Goal: Task Accomplishment & Management: Use online tool/utility

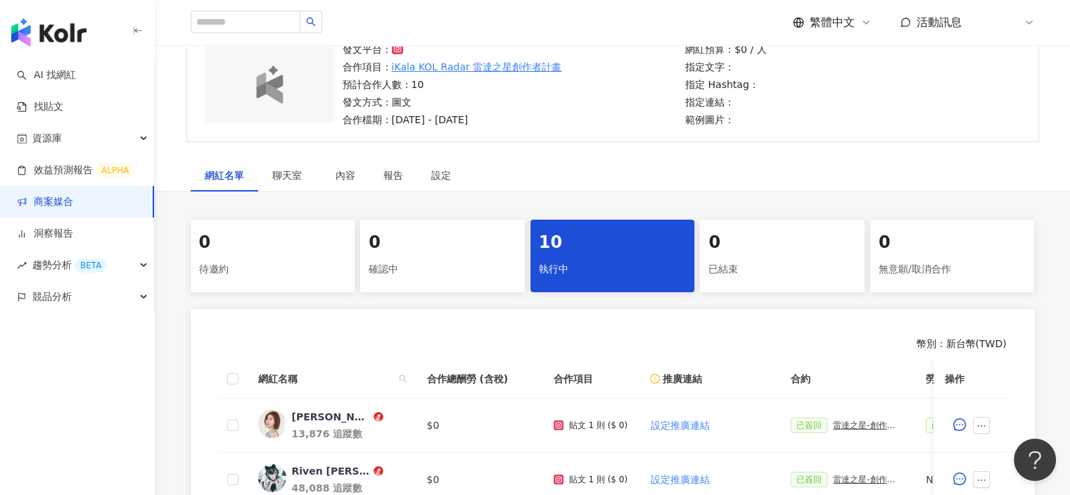
scroll to position [276, 0]
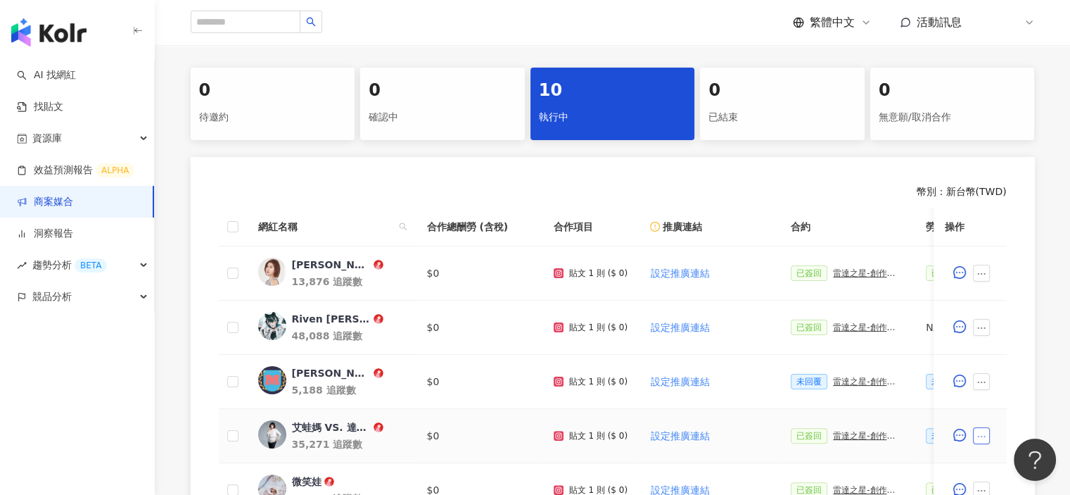
click at [988, 438] on button "button" at bounding box center [981, 435] width 17 height 17
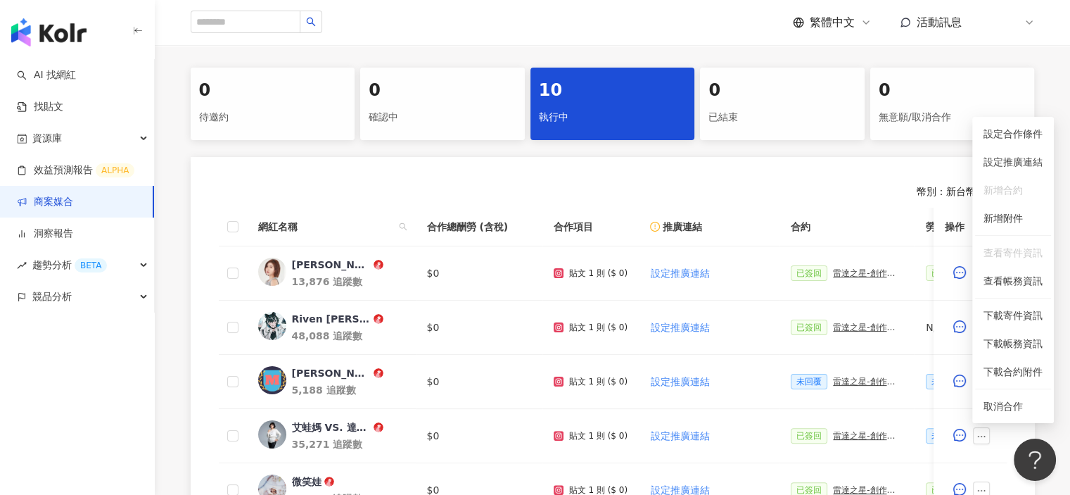
click at [557, 194] on div "幣別 ： 新台幣 ( TWD )" at bounding box center [613, 192] width 788 height 14
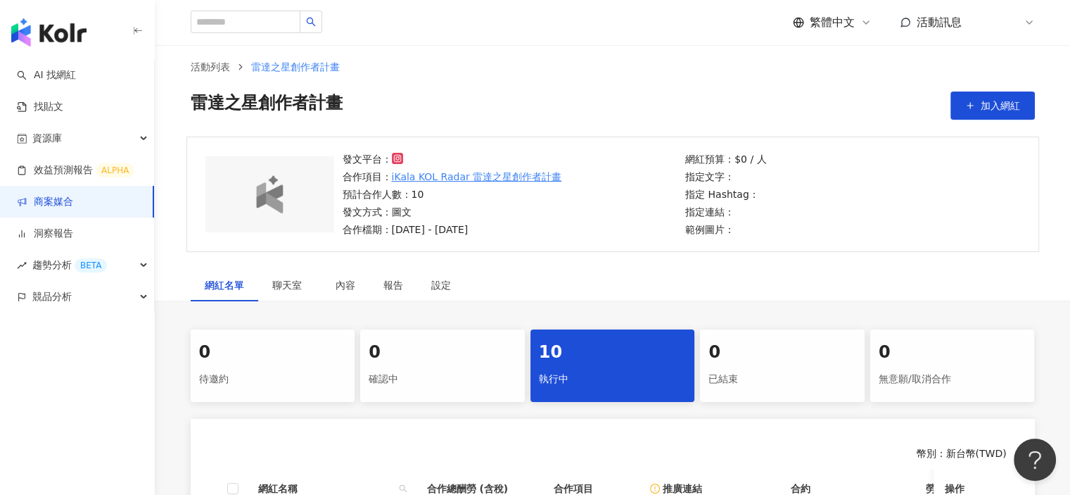
scroll to position [0, 0]
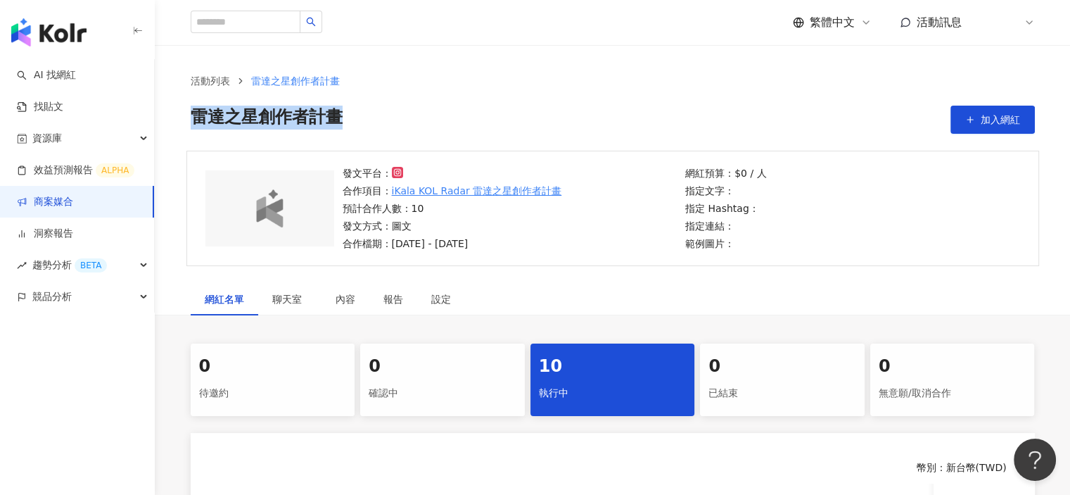
drag, startPoint x: 318, startPoint y: 106, endPoint x: 191, endPoint y: 108, distance: 126.7
click at [191, 108] on div "雷達之星創作者計畫 加入網紅" at bounding box center [613, 120] width 844 height 28
drag, startPoint x: 439, startPoint y: 247, endPoint x: 366, endPoint y: 236, distance: 74.1
click at [346, 244] on p "合作檔期：[DATE] - [DATE]" at bounding box center [453, 243] width 220 height 15
drag, startPoint x: 347, startPoint y: 115, endPoint x: 192, endPoint y: 122, distance: 155.0
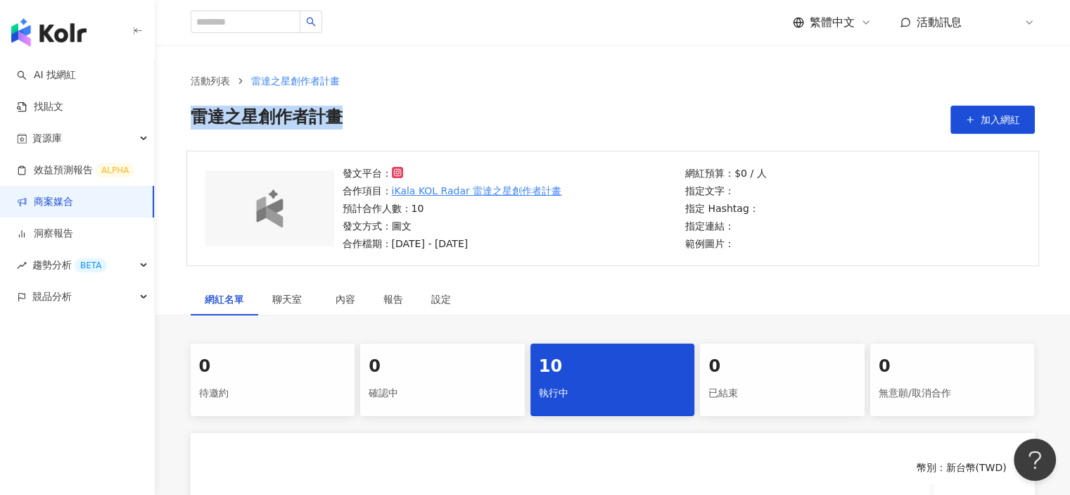
click at [192, 122] on div "雷達之星創作者計畫 加入網紅" at bounding box center [613, 120] width 844 height 28
copy span "雷達之星創作者計畫"
click at [619, 291] on div "網紅名單 聊天室 內容 報告 設定" at bounding box center [613, 299] width 901 height 32
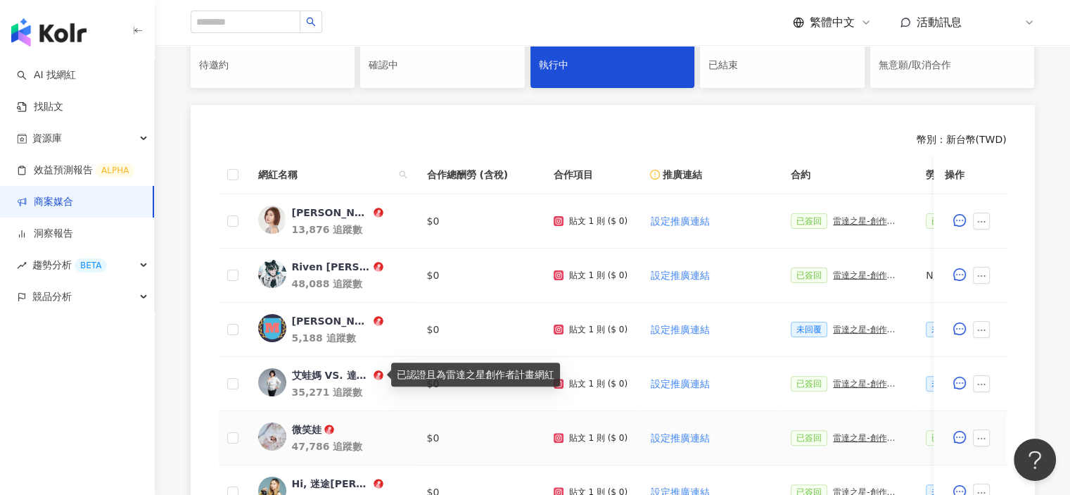
scroll to position [352, 0]
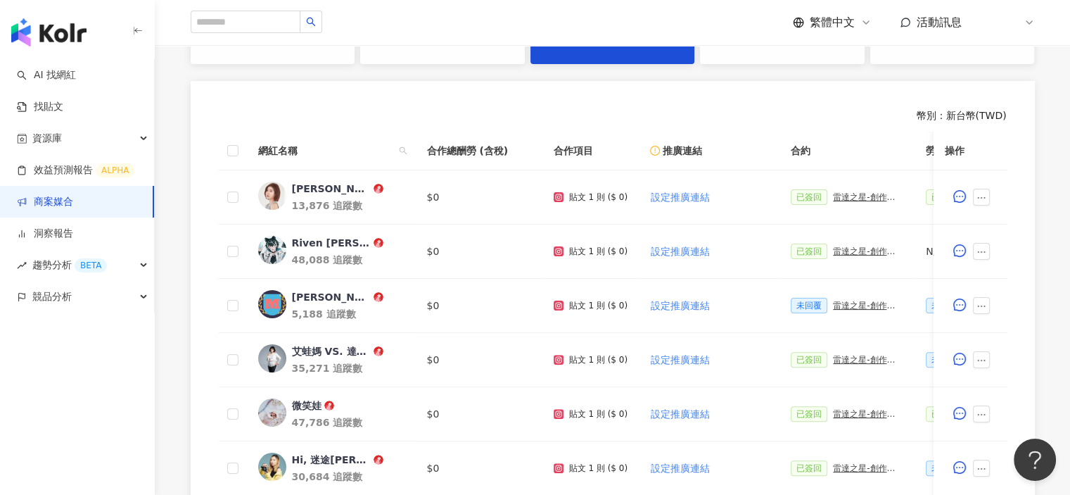
click at [172, 270] on div "0 待邀約 0 確認中 10 執行中 0 已結束 0 無意願/取消合作 幣別 ： 新台幣 ( TWD ) 網紅名稱 合作總酬勞 (含稅) 合作項目 推廣連結 …" at bounding box center [613, 383] width 901 height 783
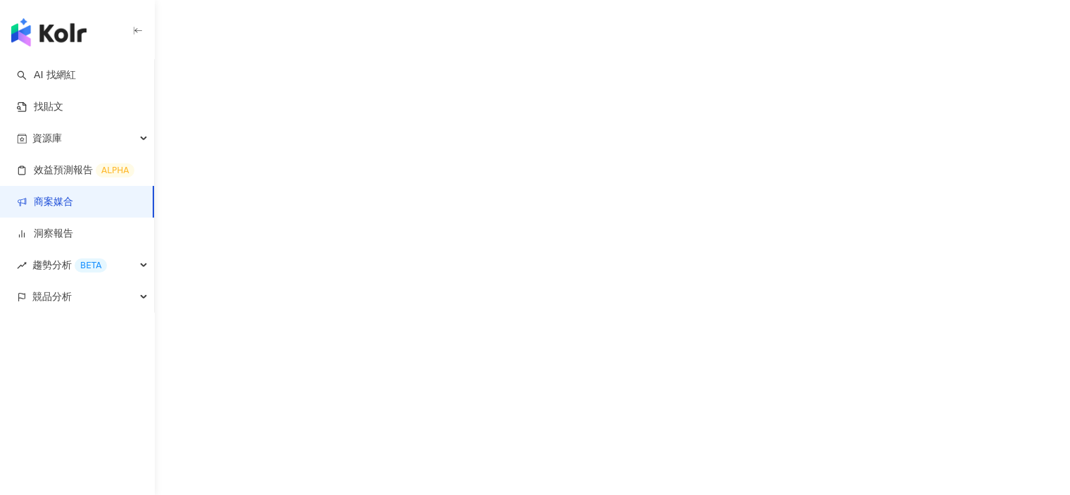
click at [66, 203] on link "商案媒合" at bounding box center [45, 202] width 56 height 14
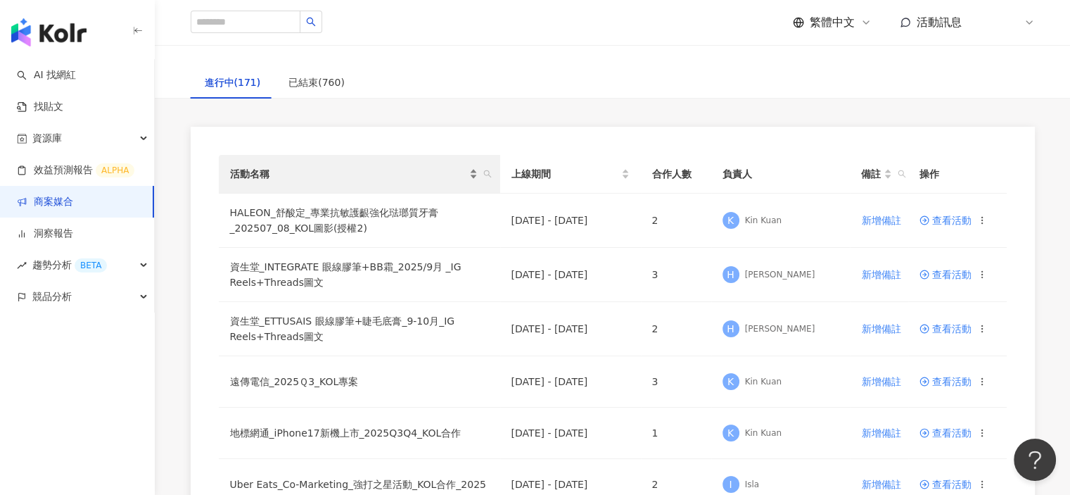
drag, startPoint x: 355, startPoint y: 162, endPoint x: 364, endPoint y: 172, distance: 13.4
click at [354, 161] on th "活動名稱" at bounding box center [359, 174] width 281 height 39
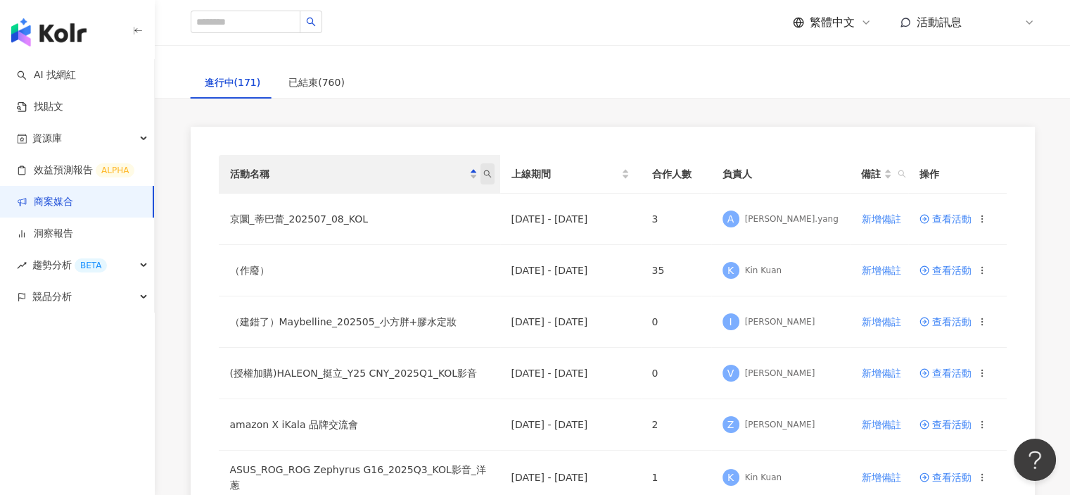
click at [487, 173] on icon "search" at bounding box center [487, 174] width 8 height 8
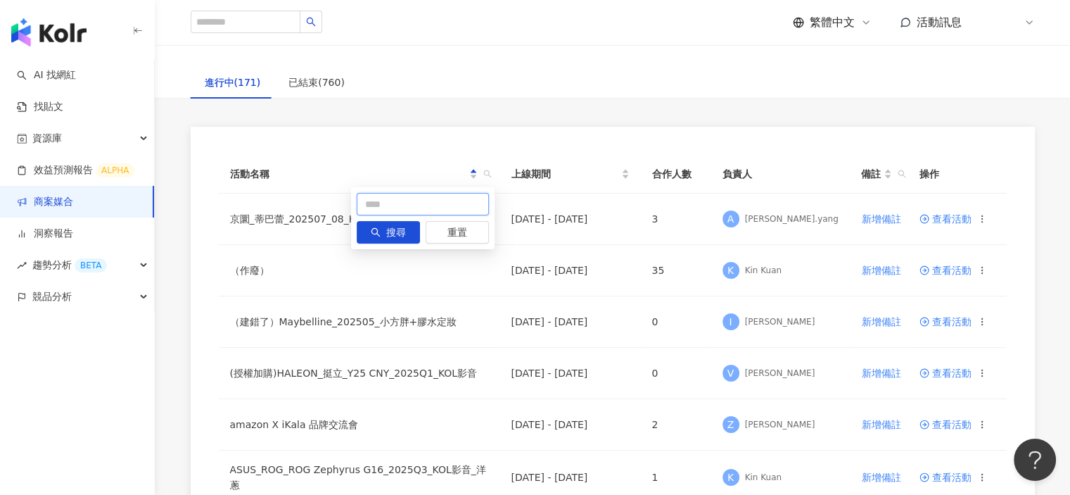
click at [415, 199] on input "text" at bounding box center [423, 204] width 132 height 23
paste input "*********"
type input "*********"
click at [403, 229] on span "搜尋" at bounding box center [396, 233] width 20 height 23
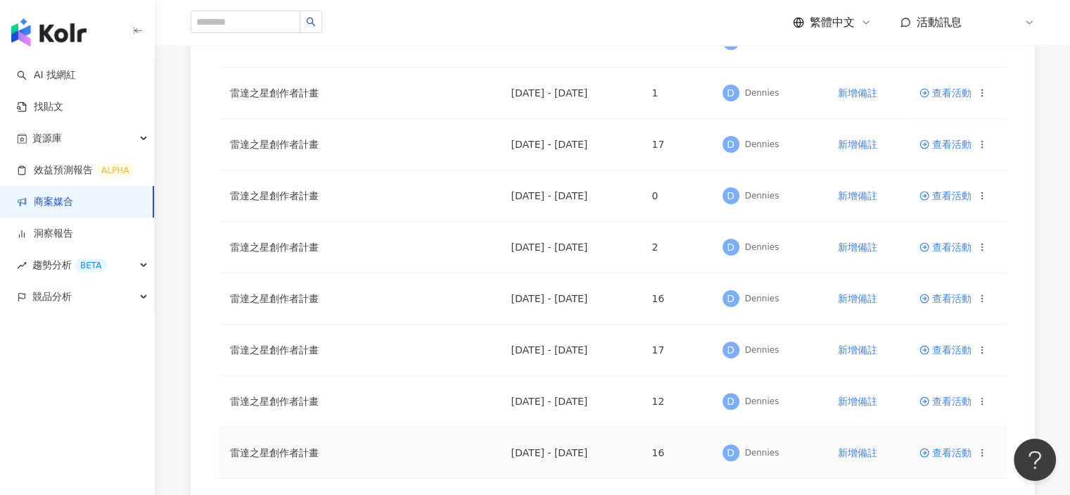
scroll to position [135, 0]
